Goal: Information Seeking & Learning: Learn about a topic

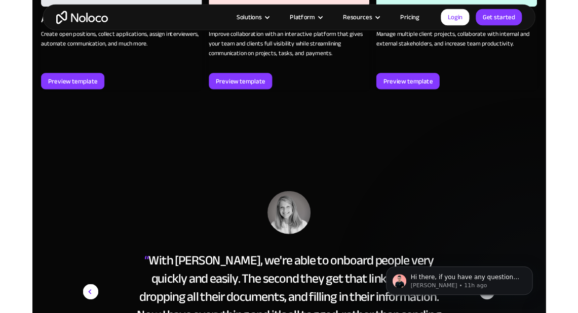
scroll to position [1388, 0]
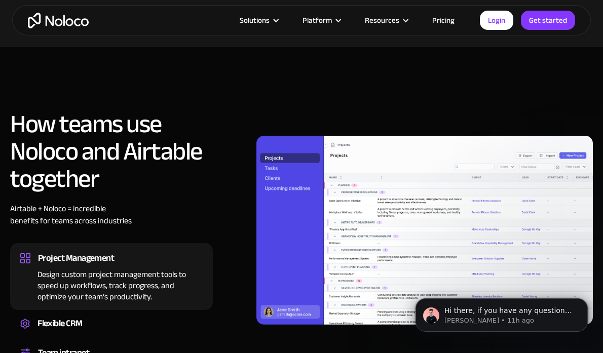
scroll to position [656, 0]
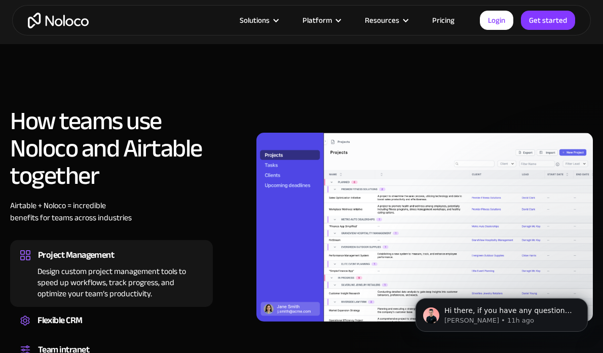
click at [379, 189] on img at bounding box center [424, 227] width 336 height 189
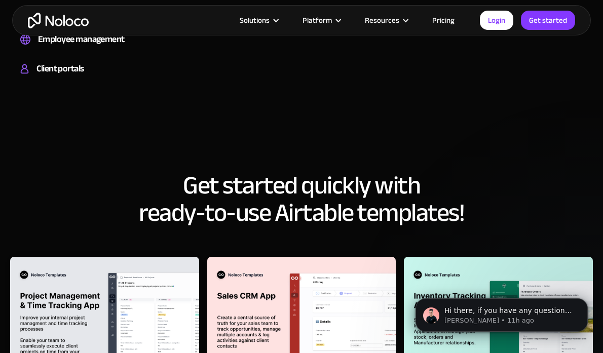
scroll to position [811, 0]
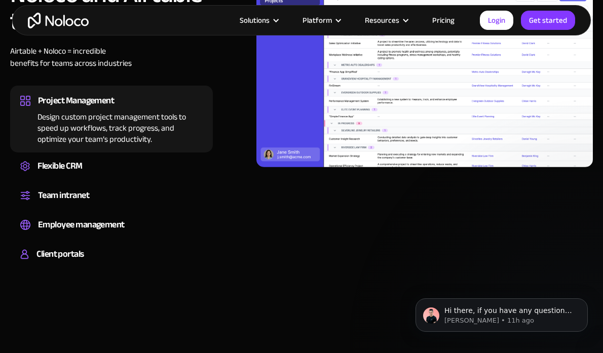
click at [132, 124] on div "Design custom project management tools to speed up workflows, track progress, a…" at bounding box center [111, 126] width 182 height 36
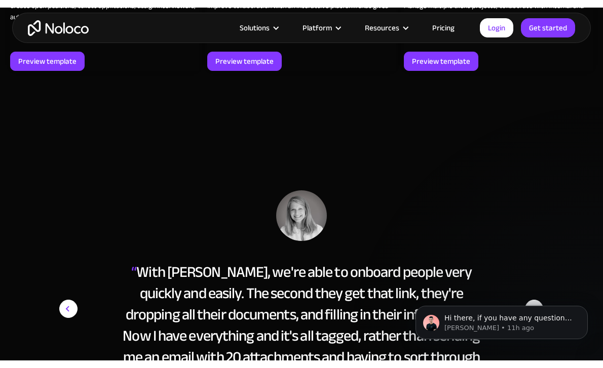
scroll to position [1568, 0]
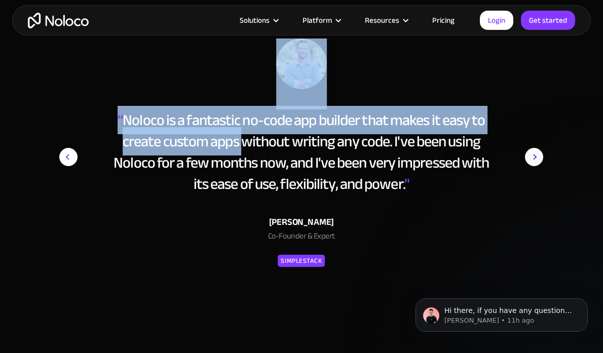
drag, startPoint x: 164, startPoint y: 102, endPoint x: 246, endPoint y: 120, distance: 84.5
click at [246, 120] on div "“ With Noloco, we're able to onboard people very quickly and easily. The second…" at bounding box center [301, 174] width 484 height 272
click at [140, 109] on div "“ Noloco is a fantastic no-code app builder that makes it easy to create custom…" at bounding box center [301, 151] width 376 height 85
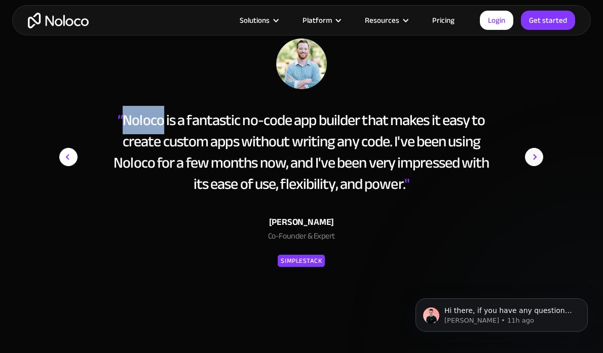
click at [140, 109] on div "“ Noloco is a fantastic no-code app builder that makes it easy to create custom…" at bounding box center [301, 151] width 376 height 85
copy div "Noloco"
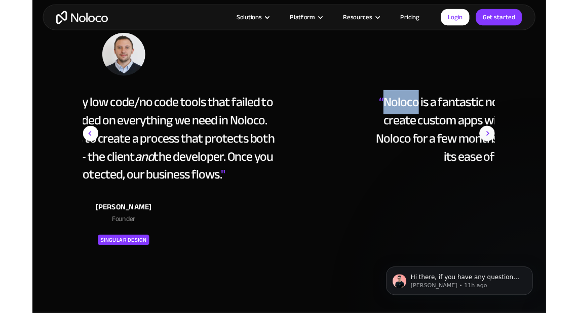
scroll to position [1574, 0]
